Goal: Task Accomplishment & Management: Manage account settings

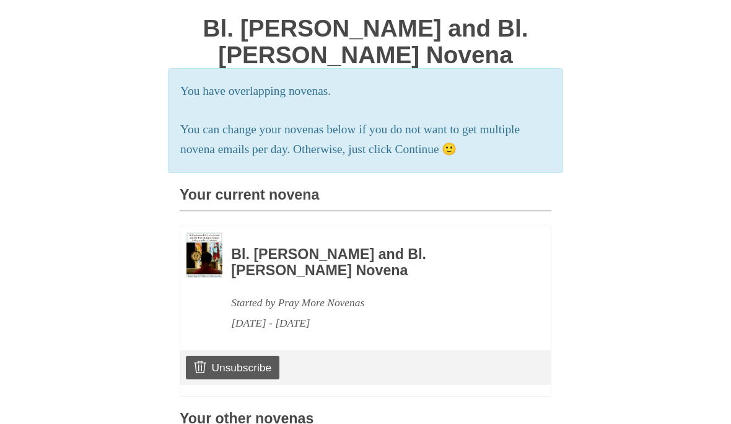
scroll to position [147, 0]
click at [215, 250] on img at bounding box center [205, 254] width 36 height 45
click at [208, 258] on img at bounding box center [205, 254] width 36 height 45
click at [301, 260] on h3 "Bl. [PERSON_NAME] and Bl. [PERSON_NAME] Novena" at bounding box center [374, 262] width 286 height 32
click at [349, 267] on h3 "Bl. [PERSON_NAME] and Bl. [PERSON_NAME] Novena" at bounding box center [374, 262] width 286 height 32
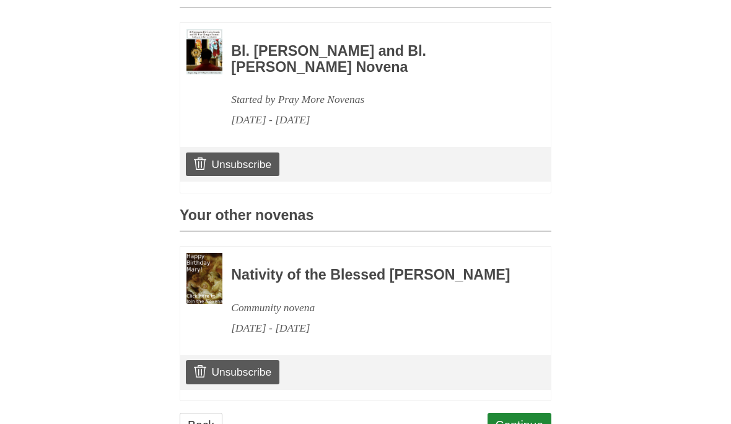
scroll to position [359, 0]
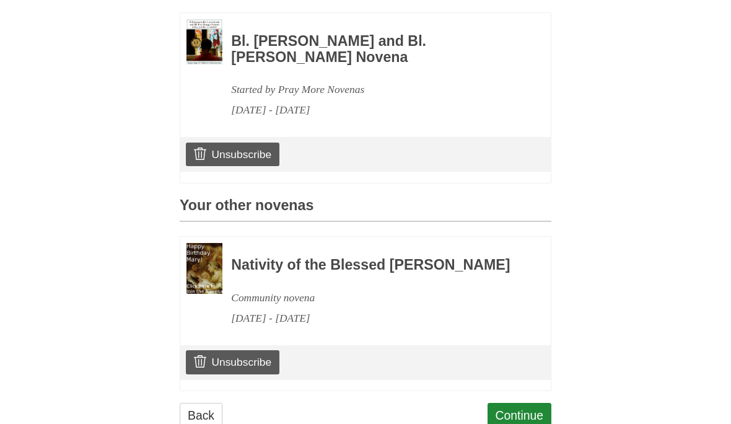
click at [250, 366] on link "Unsubscribe" at bounding box center [233, 363] width 94 height 24
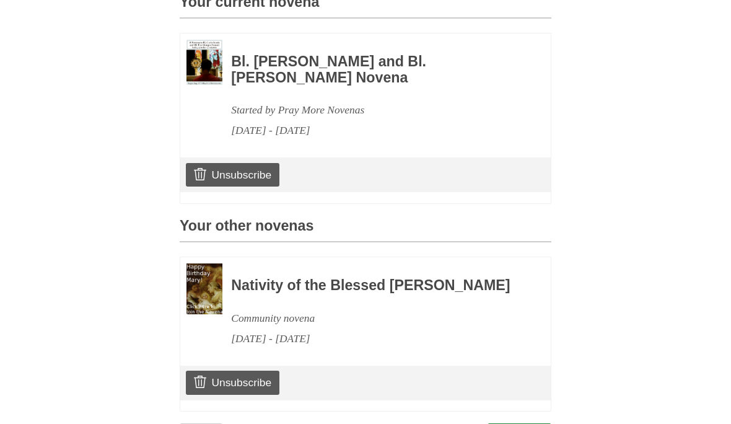
scroll to position [339, 0]
click at [246, 385] on link "Unsubscribe" at bounding box center [233, 383] width 94 height 24
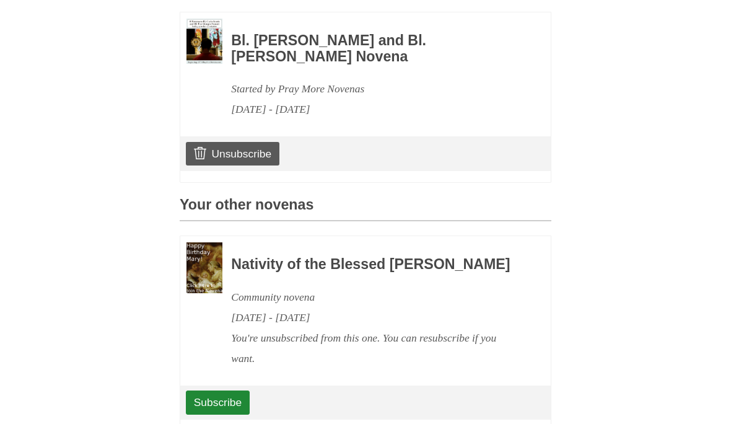
scroll to position [399, 0]
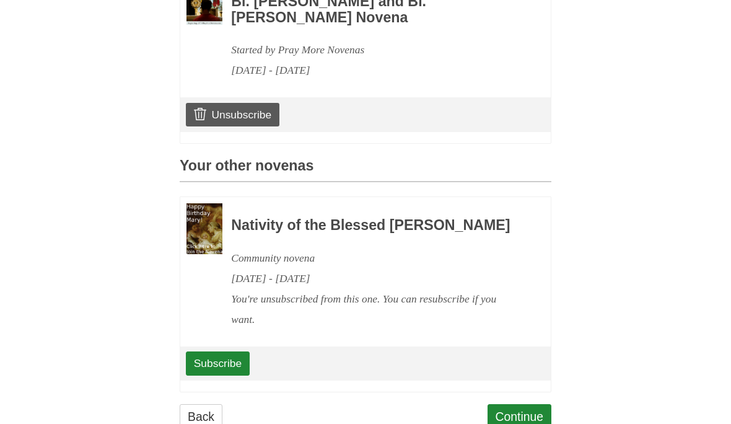
click at [524, 423] on link "Continue" at bounding box center [520, 417] width 64 height 25
